Goal: Check status: Check status

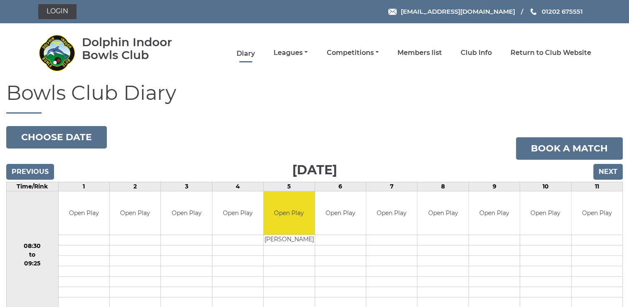
click at [243, 55] on link "Diary" at bounding box center [245, 53] width 18 height 9
click at [250, 52] on link "Diary" at bounding box center [245, 53] width 18 height 9
click at [609, 169] on input "Next" at bounding box center [608, 172] width 30 height 16
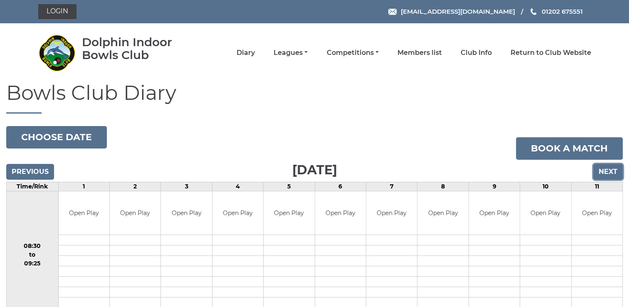
drag, startPoint x: 0, startPoint y: 0, endPoint x: 389, endPoint y: 98, distance: 400.7
click at [600, 160] on div "Previous Next" at bounding box center [314, 166] width 616 height 12
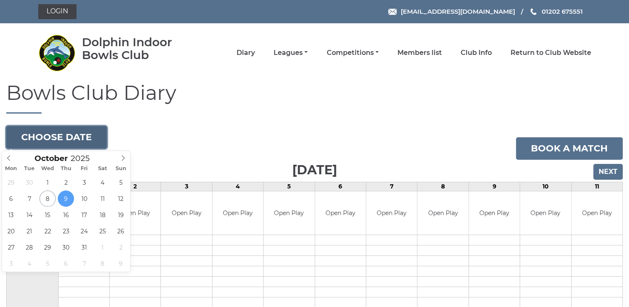
click at [51, 135] on button "Choose date" at bounding box center [56, 137] width 101 height 22
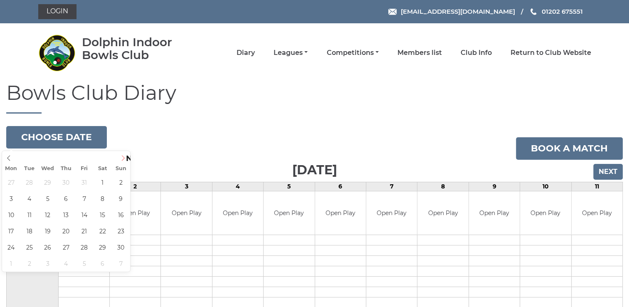
click at [122, 157] on icon at bounding box center [123, 158] width 6 height 6
type input "2026"
click at [122, 157] on icon at bounding box center [123, 158] width 6 height 6
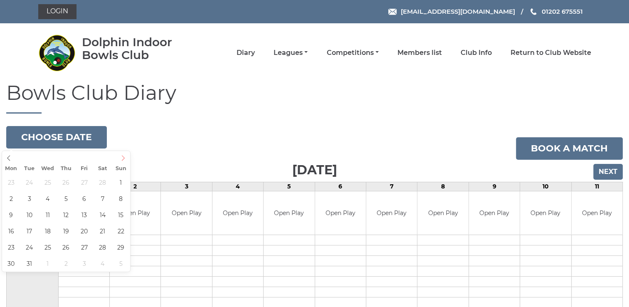
click at [122, 157] on icon at bounding box center [123, 158] width 6 height 6
type input "2026-03-19"
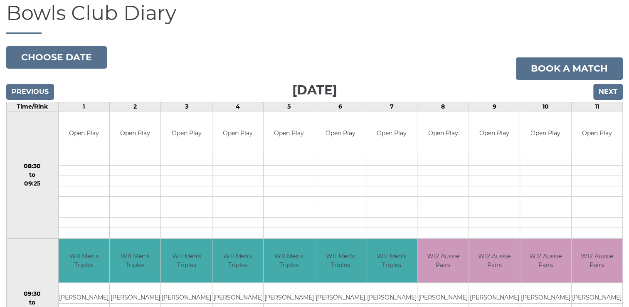
scroll to position [75, 0]
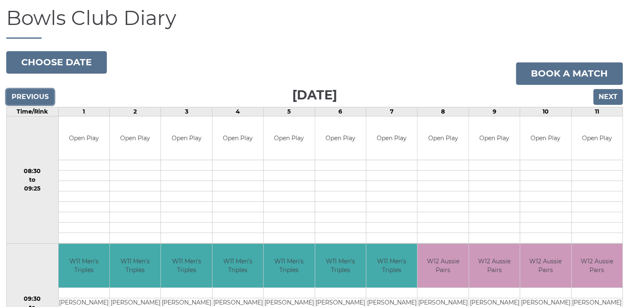
click at [34, 99] on input "Previous" at bounding box center [30, 97] width 48 height 16
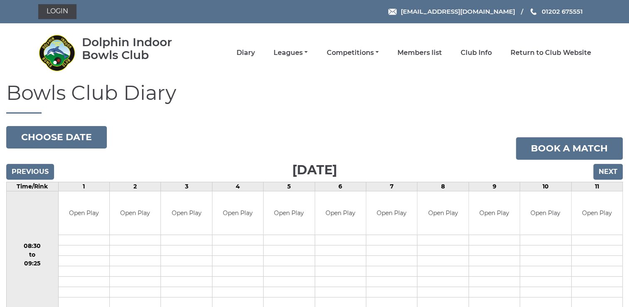
click at [34, 99] on h1 "Bowls Club Diary" at bounding box center [314, 98] width 616 height 32
click at [39, 170] on input "Previous" at bounding box center [30, 172] width 48 height 16
